Goal: Use online tool/utility: Utilize a website feature to perform a specific function

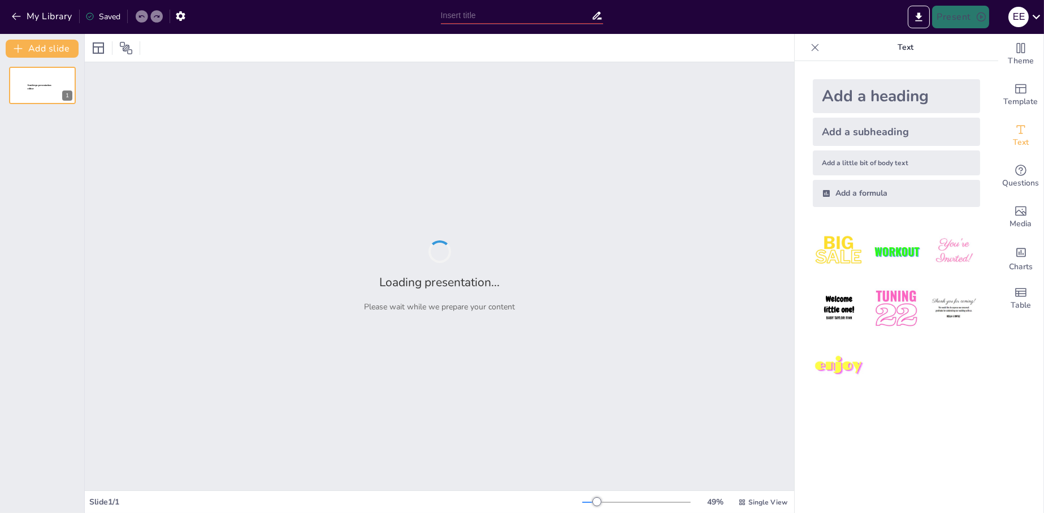
type input "Imported ISACOL PRESENTATION [DATE].pptx"
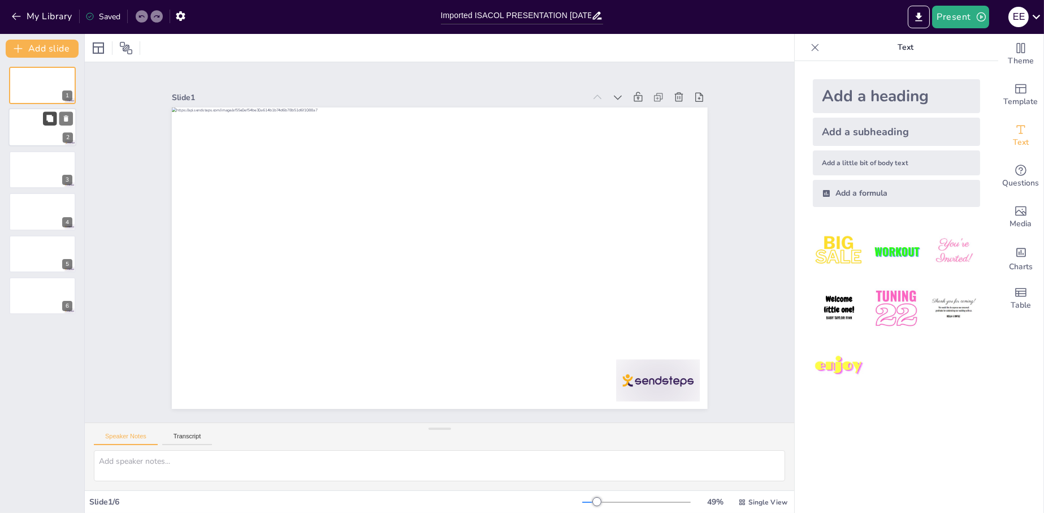
click at [53, 118] on icon at bounding box center [49, 118] width 7 height 7
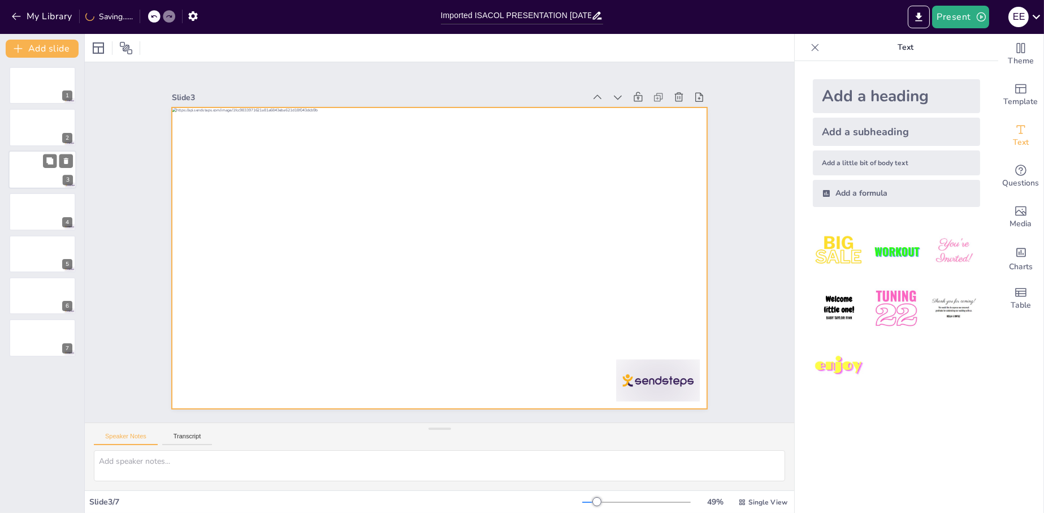
click at [38, 170] on div at bounding box center [42, 169] width 68 height 38
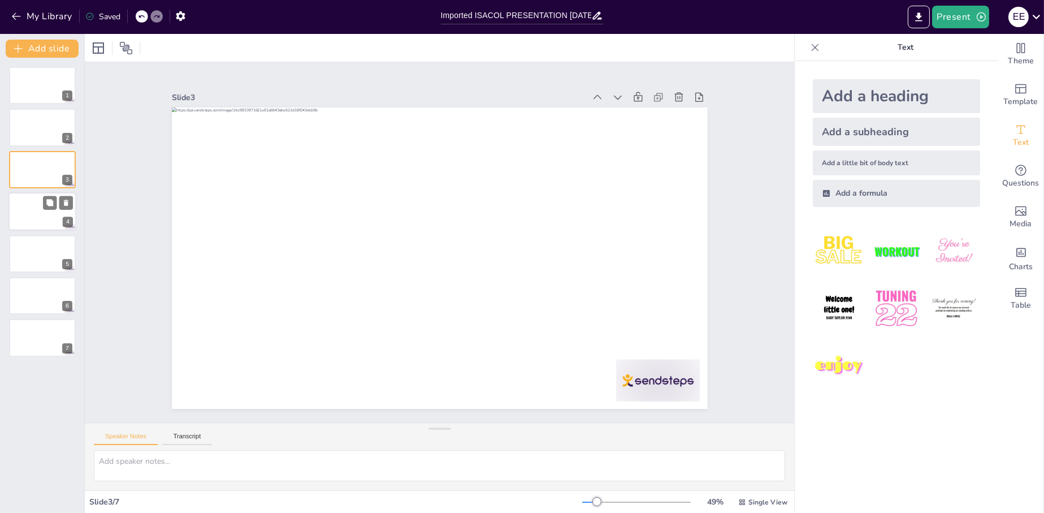
click at [29, 222] on div at bounding box center [42, 211] width 68 height 38
click at [34, 245] on div at bounding box center [42, 254] width 68 height 38
click at [38, 290] on div at bounding box center [42, 295] width 68 height 38
click at [40, 327] on div at bounding box center [42, 338] width 68 height 38
click at [49, 81] on button at bounding box center [50, 77] width 14 height 14
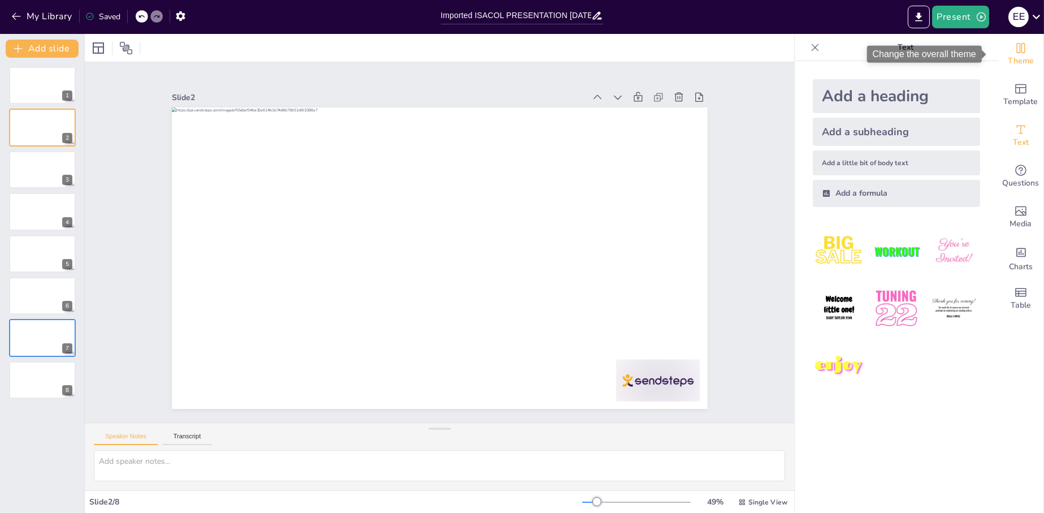
click at [1020, 51] on div "Theme" at bounding box center [1020, 54] width 45 height 41
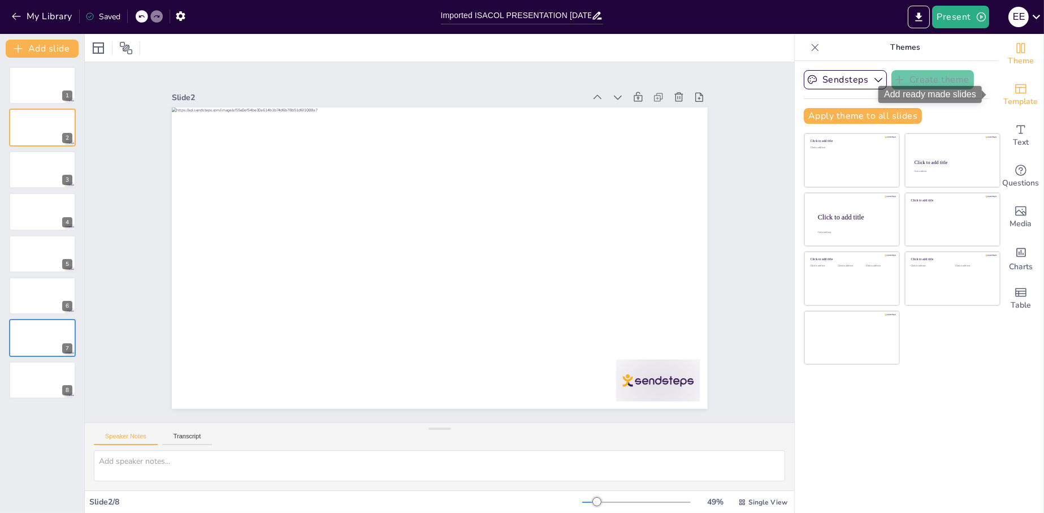
click at [1008, 96] on span "Template" at bounding box center [1021, 102] width 34 height 12
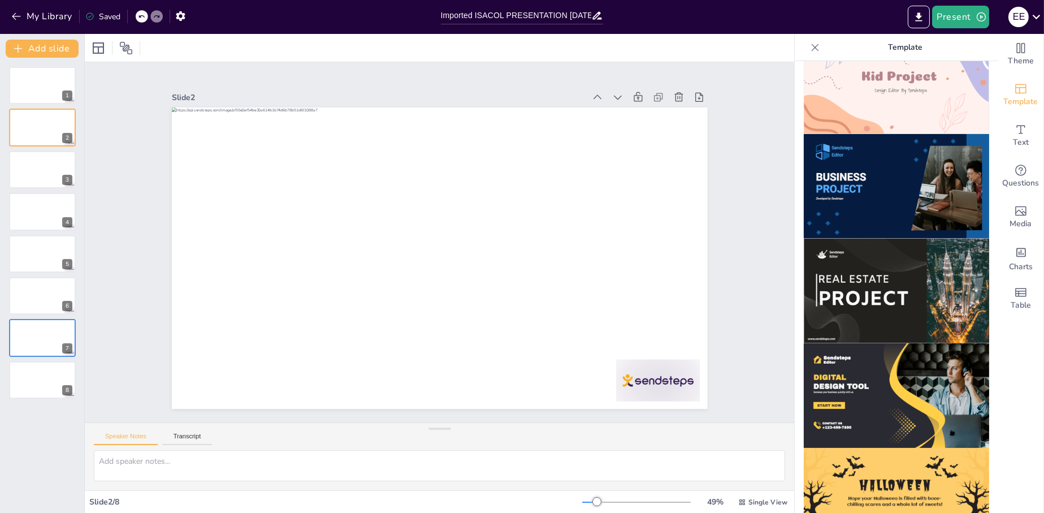
scroll to position [760, 0]
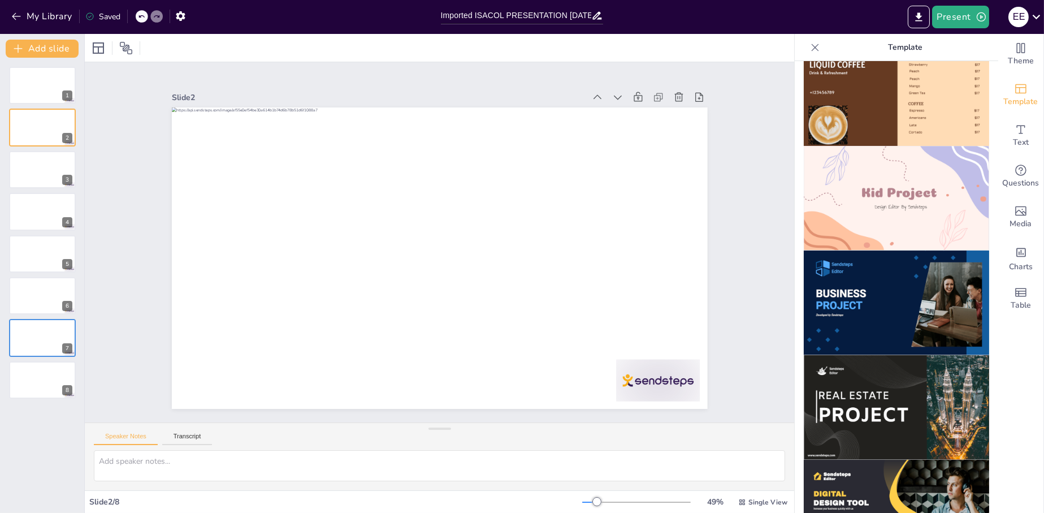
drag, startPoint x: 894, startPoint y: 270, endPoint x: 898, endPoint y: 275, distance: 6.8
click at [894, 270] on img at bounding box center [896, 302] width 185 height 105
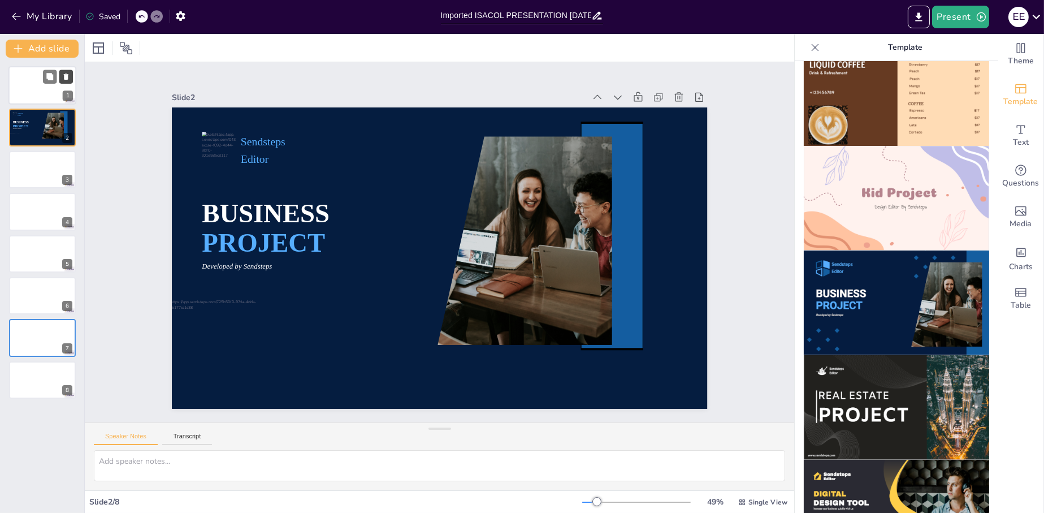
click at [59, 79] on button at bounding box center [66, 77] width 14 height 14
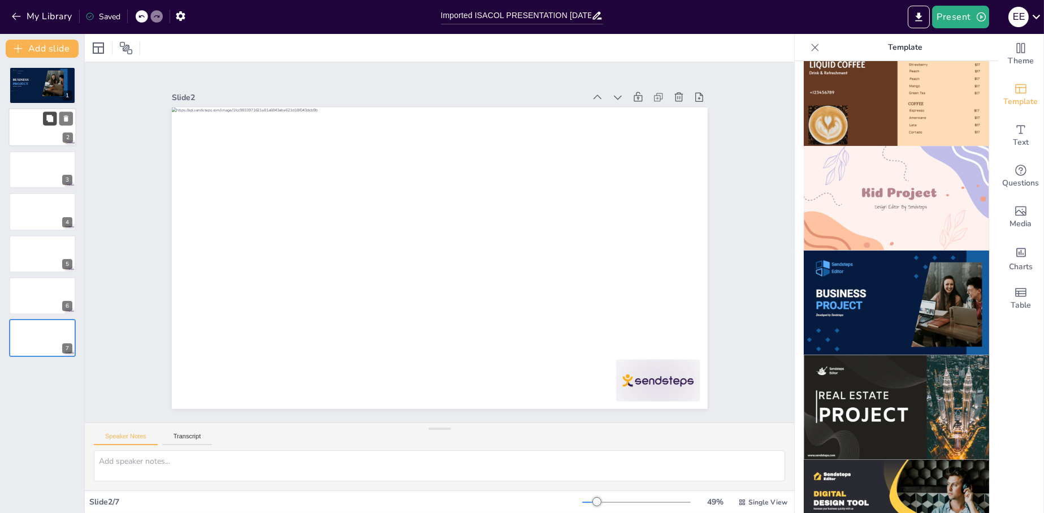
click at [54, 124] on button at bounding box center [50, 119] width 14 height 14
click at [31, 77] on p "BUSINESS" at bounding box center [22, 79] width 21 height 5
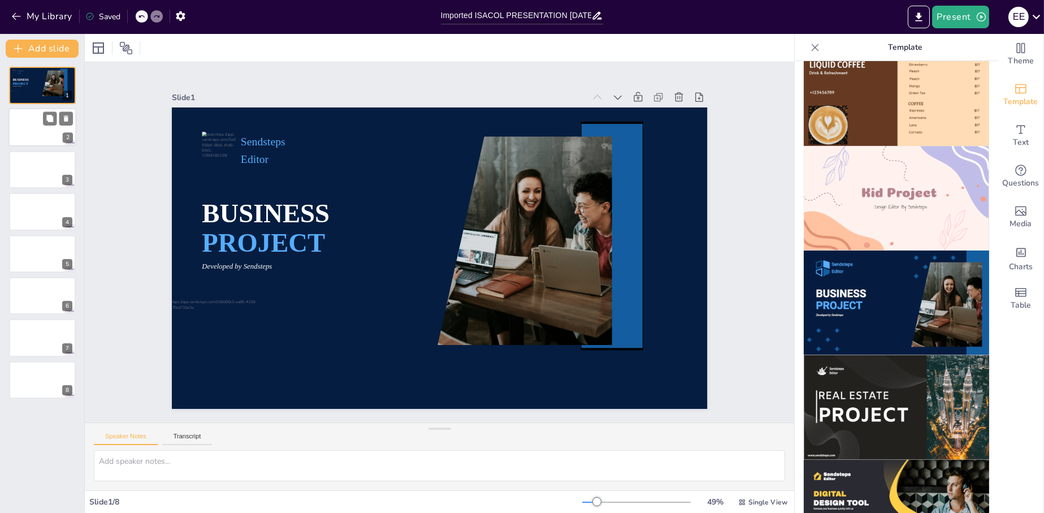
click at [32, 127] on div at bounding box center [42, 128] width 68 height 38
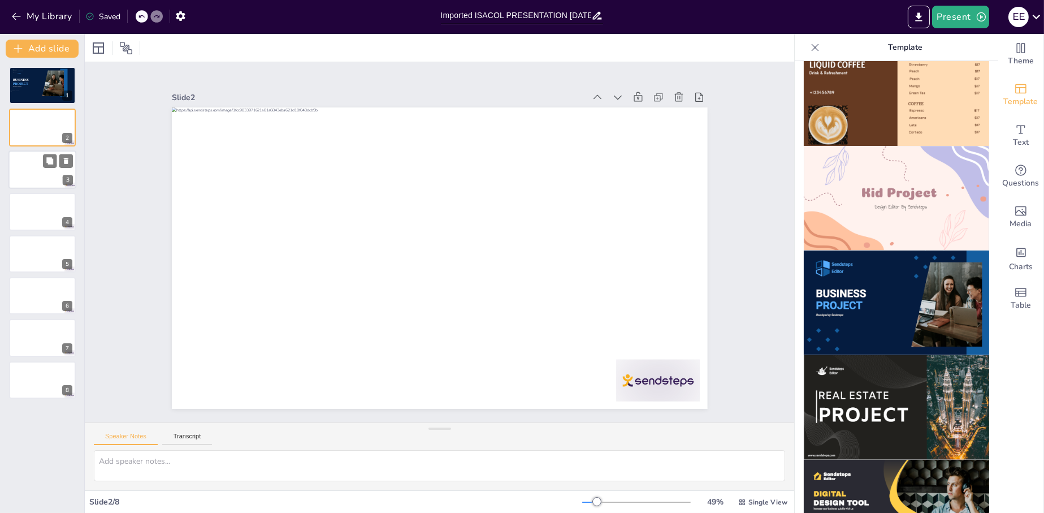
click at [40, 164] on div at bounding box center [42, 169] width 68 height 38
click at [51, 119] on icon at bounding box center [49, 118] width 7 height 7
click at [39, 123] on div at bounding box center [42, 128] width 68 height 38
click at [46, 85] on div at bounding box center [52, 83] width 40 height 27
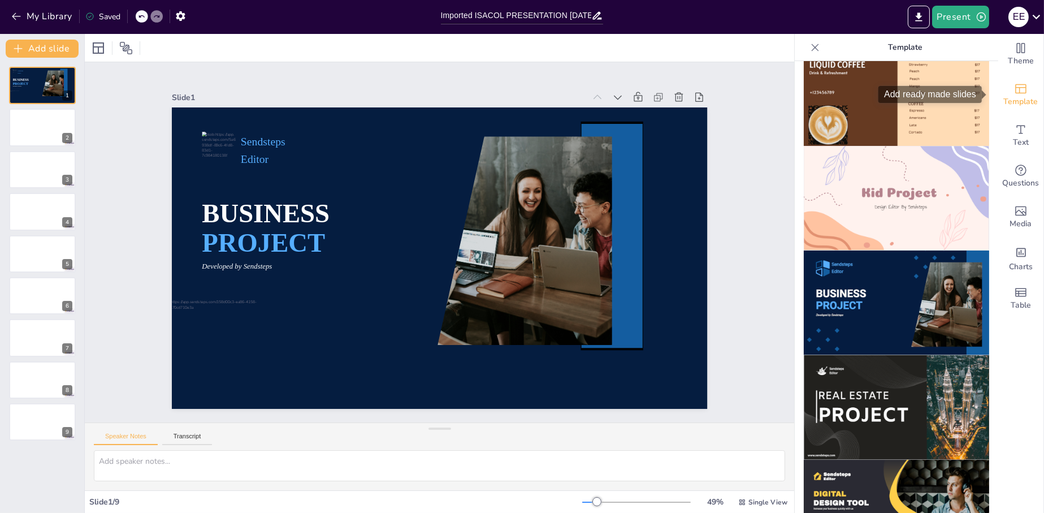
click at [1004, 94] on div "Template" at bounding box center [1020, 95] width 45 height 41
click at [43, 127] on div at bounding box center [42, 128] width 68 height 38
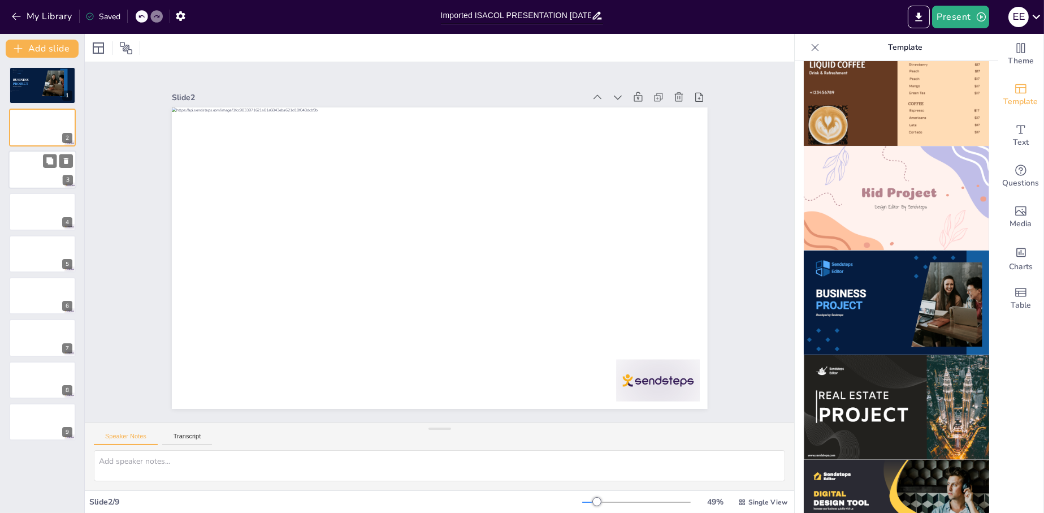
click at [29, 179] on div at bounding box center [42, 169] width 68 height 38
click at [44, 85] on div at bounding box center [53, 83] width 22 height 27
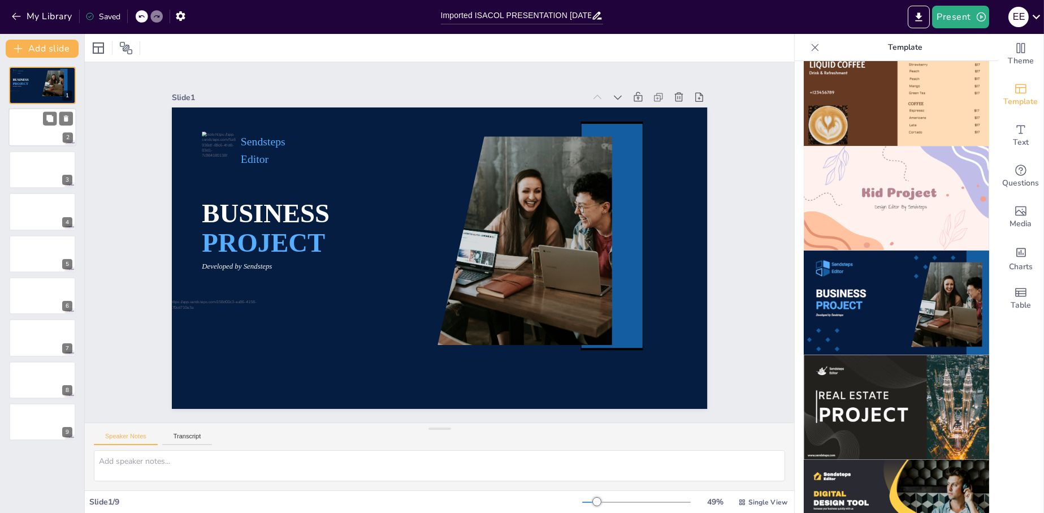
click at [30, 127] on div at bounding box center [42, 128] width 68 height 38
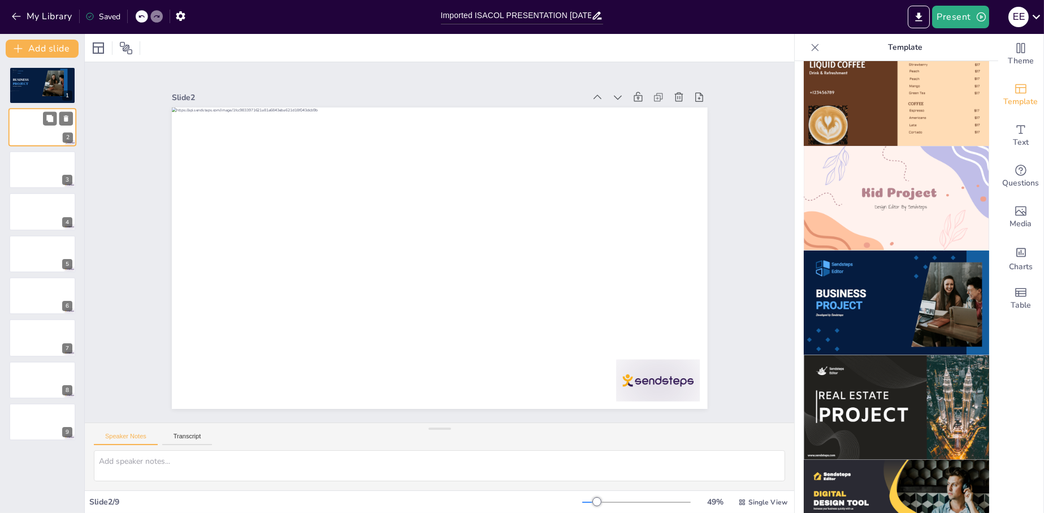
click at [39, 135] on div at bounding box center [42, 128] width 68 height 38
click at [39, 49] on button "Add slide" at bounding box center [42, 49] width 73 height 18
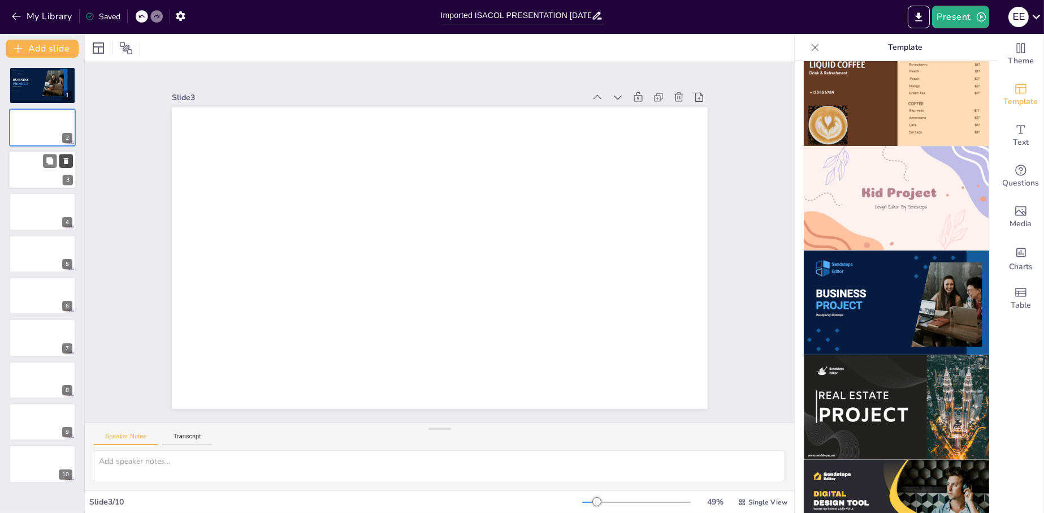
click at [66, 159] on icon at bounding box center [66, 161] width 5 height 6
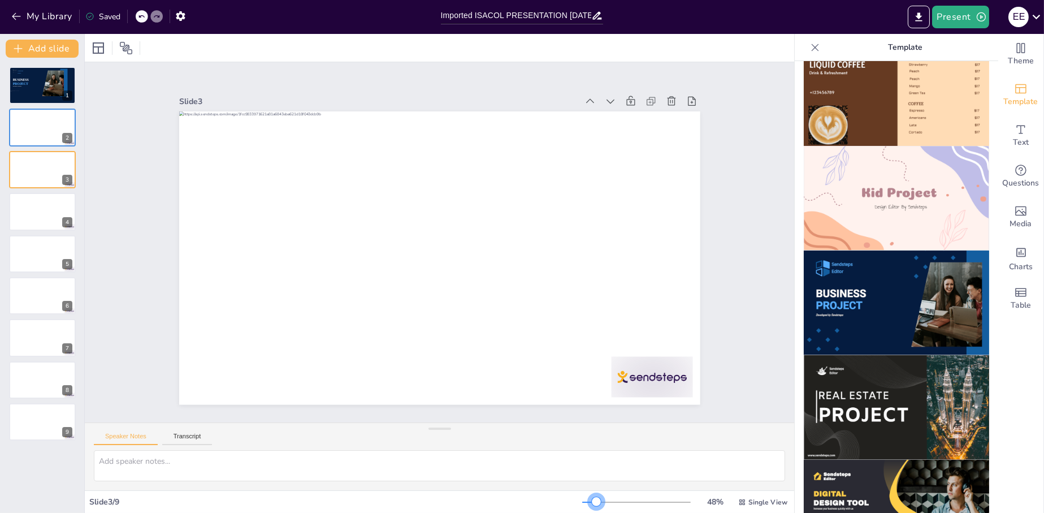
click at [592, 502] on div at bounding box center [596, 501] width 9 height 9
click at [207, 456] on textarea at bounding box center [439, 465] width 691 height 31
click at [187, 432] on button "Transcript" at bounding box center [187, 438] width 50 height 12
click at [33, 77] on p "BUSINESS" at bounding box center [22, 79] width 21 height 5
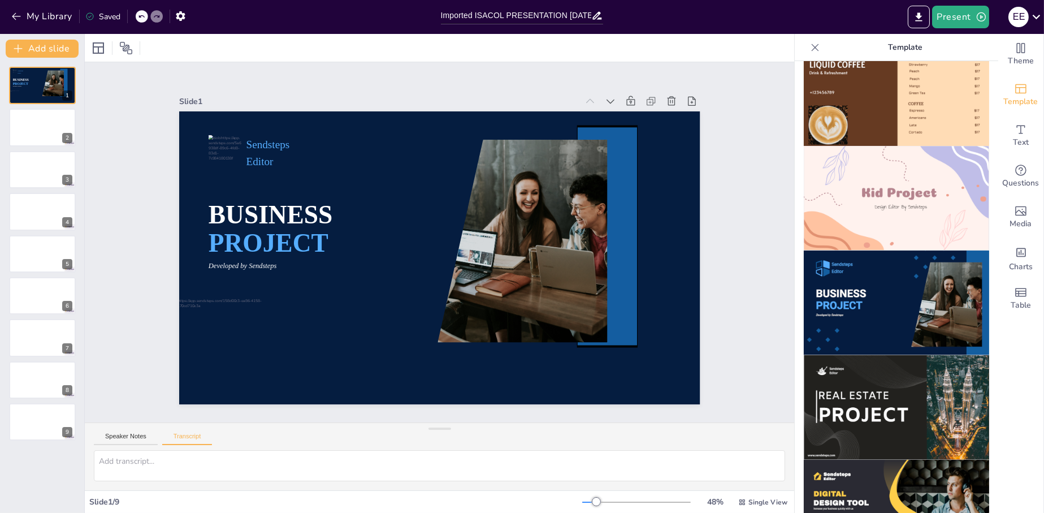
click at [119, 431] on div "Speaker Notes Transcript" at bounding box center [439, 436] width 709 height 27
click at [191, 437] on button "Transcript" at bounding box center [187, 438] width 50 height 12
click at [887, 196] on img at bounding box center [896, 198] width 185 height 105
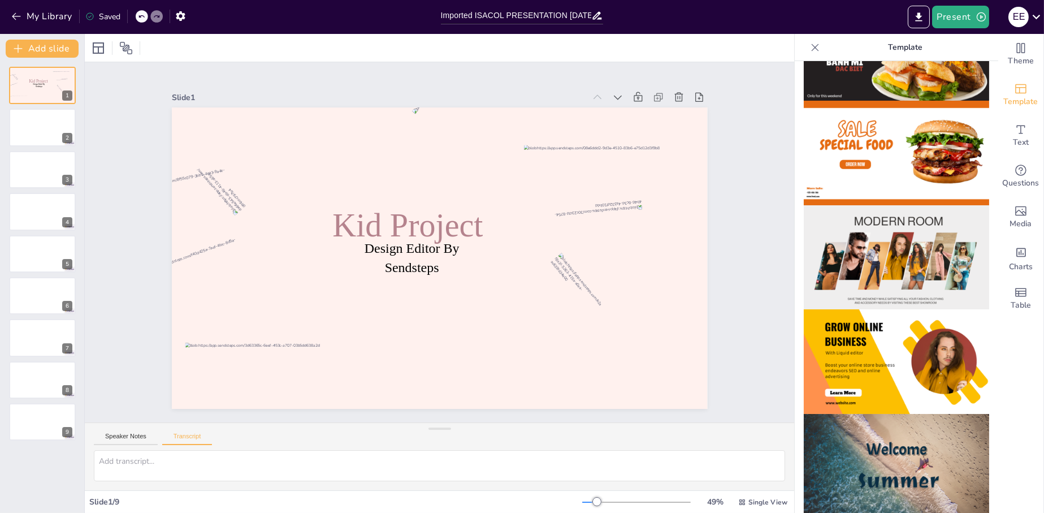
scroll to position [0, 0]
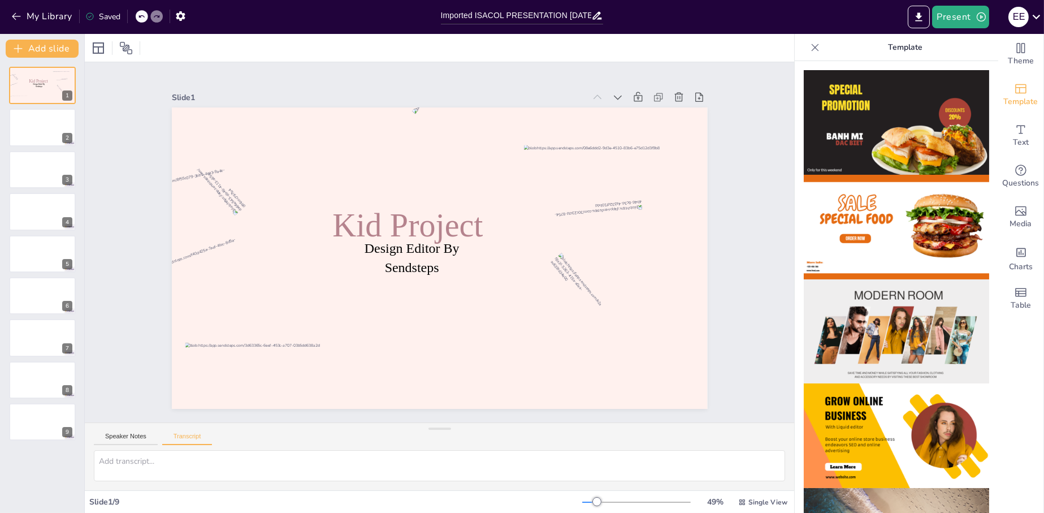
drag, startPoint x: 989, startPoint y: 333, endPoint x: 978, endPoint y: 69, distance: 264.8
click at [978, 69] on div "Theme Template Text Questions Media Charts Table Template" at bounding box center [919, 273] width 249 height 479
click at [1017, 268] on span "Charts" at bounding box center [1021, 267] width 24 height 12
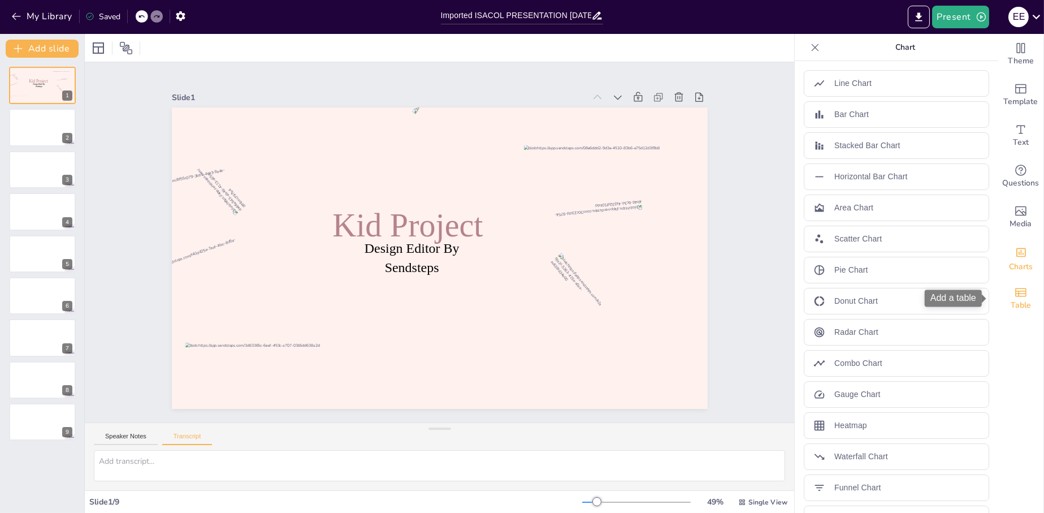
click at [1020, 288] on div "Table" at bounding box center [1020, 298] width 45 height 41
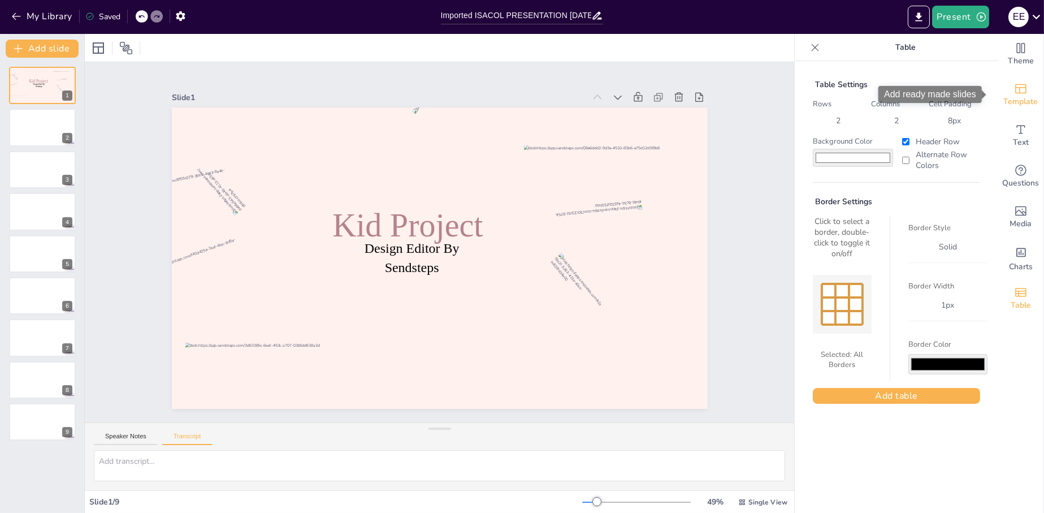
click at [1019, 101] on span "Template" at bounding box center [1021, 102] width 34 height 12
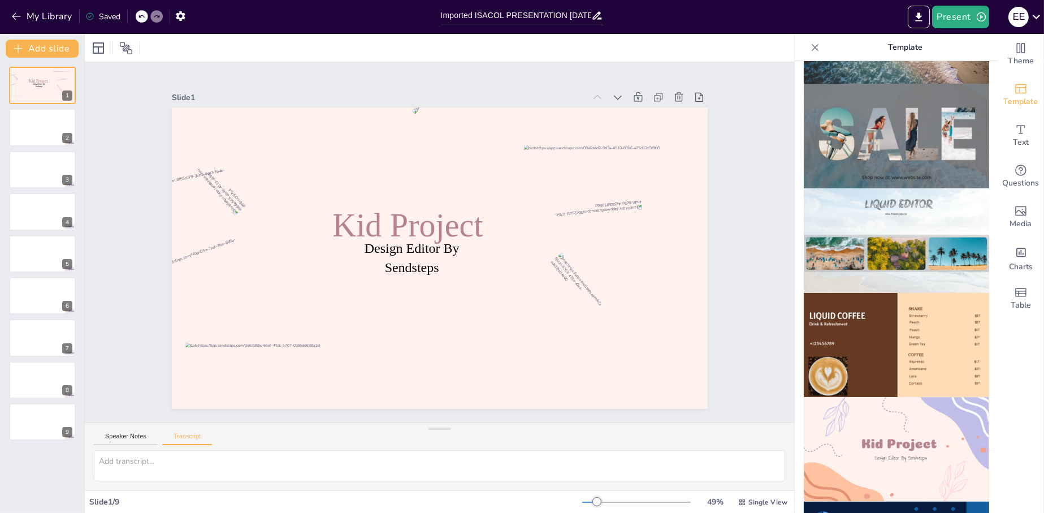
scroll to position [735, 0]
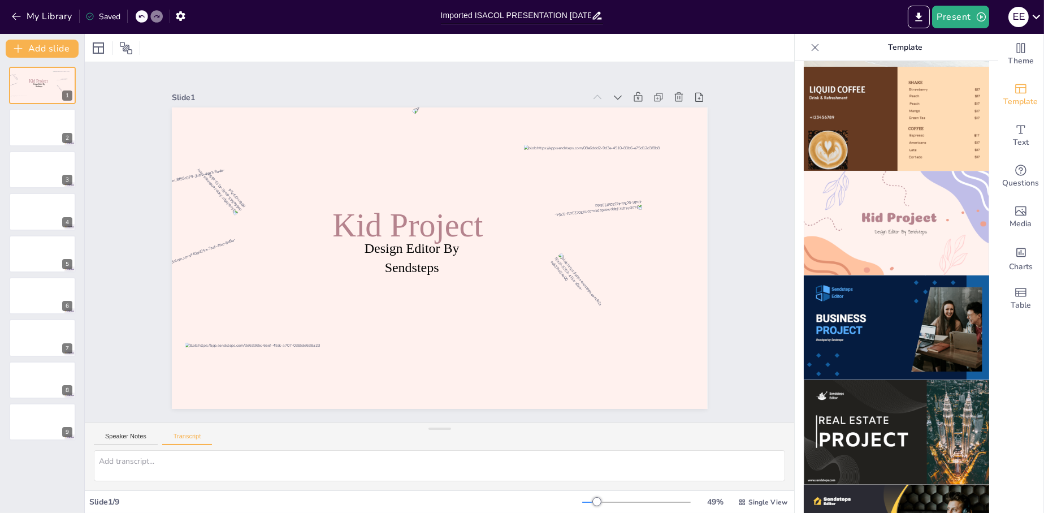
click at [887, 294] on img at bounding box center [896, 327] width 185 height 105
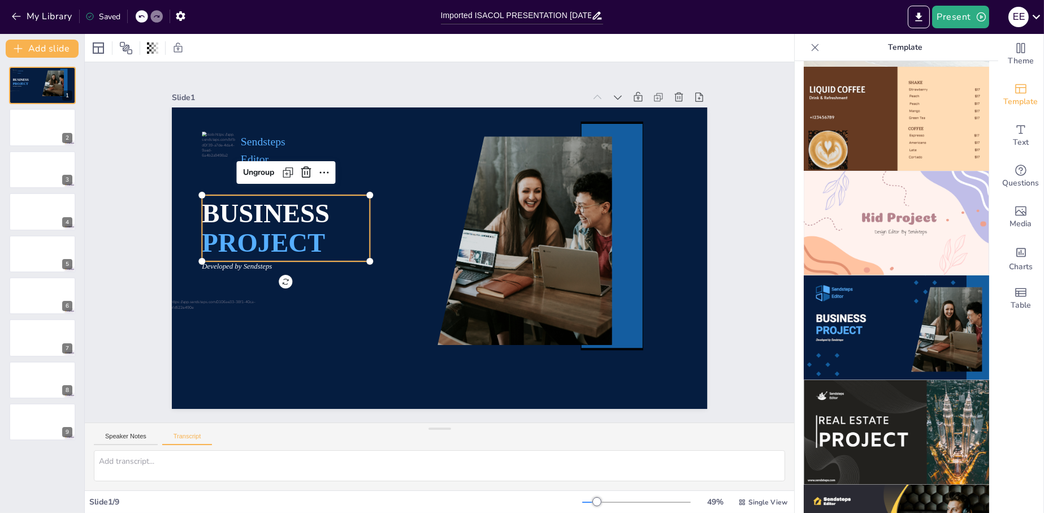
drag, startPoint x: 237, startPoint y: 210, endPoint x: 252, endPoint y: 210, distance: 14.7
click at [237, 205] on span "BUSINESS" at bounding box center [275, 177] width 131 height 55
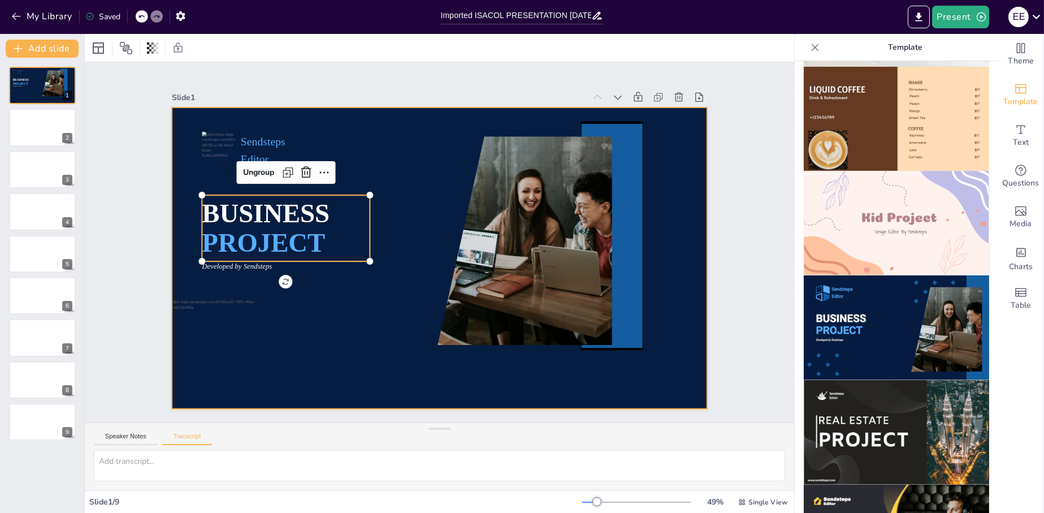
click at [315, 131] on div at bounding box center [428, 232] width 582 height 600
click at [476, 144] on span "BUSINESS" at bounding box center [503, 78] width 55 height 131
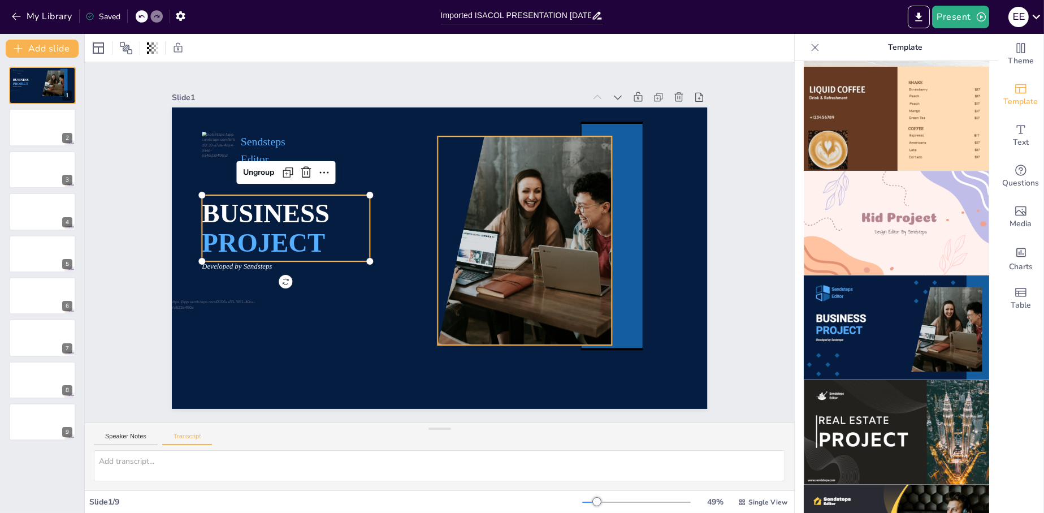
click at [561, 223] on div at bounding box center [418, 313] width 295 height 362
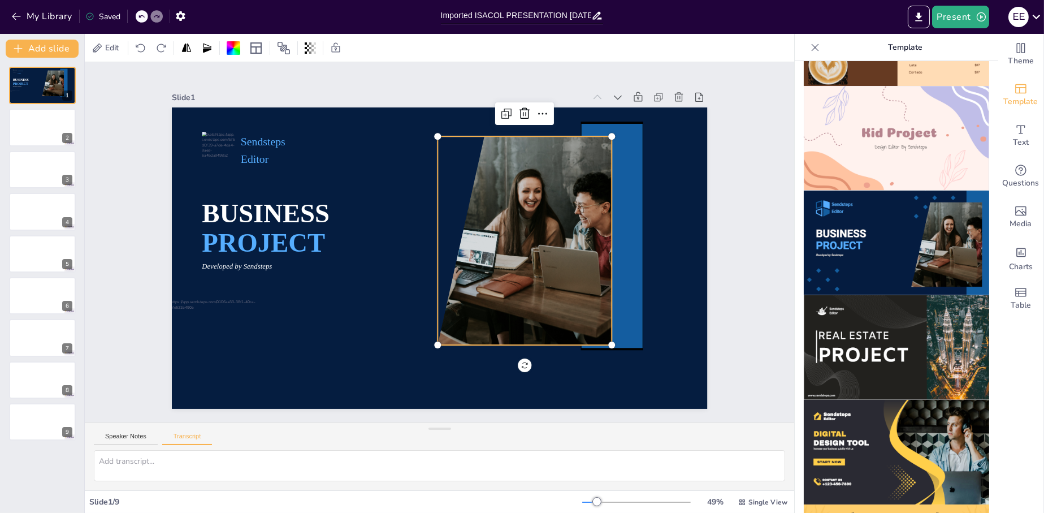
scroll to position [986, 0]
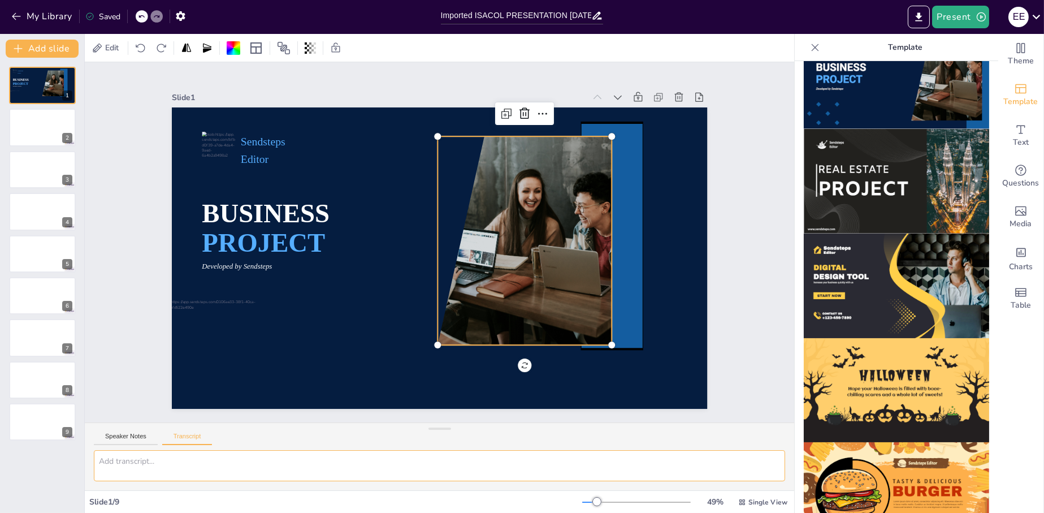
click at [130, 473] on textarea at bounding box center [439, 465] width 691 height 31
click at [112, 45] on span "Edit" at bounding box center [112, 47] width 18 height 11
